Goal: Navigation & Orientation: Find specific page/section

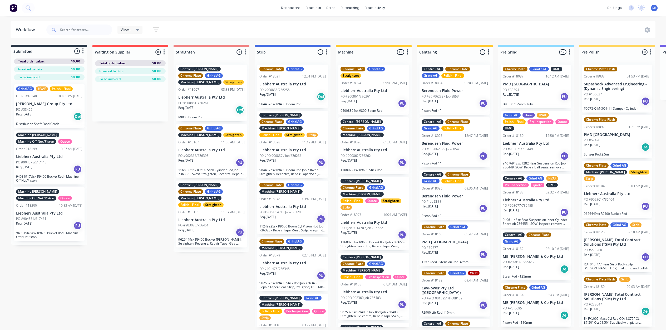
scroll to position [0, 935]
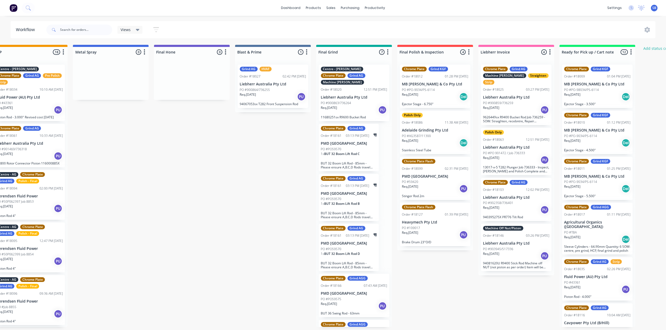
scroll to position [0, 913]
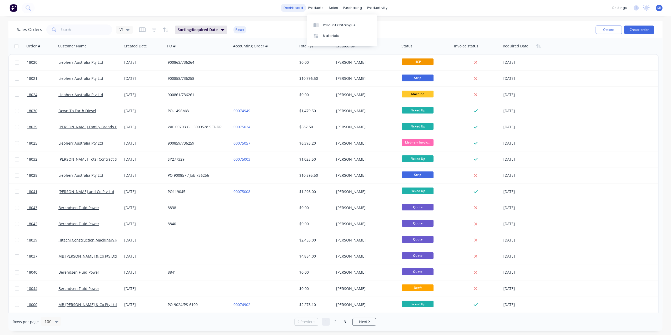
click at [295, 9] on link "dashboard" at bounding box center [293, 8] width 25 height 8
